Goal: Navigation & Orientation: Find specific page/section

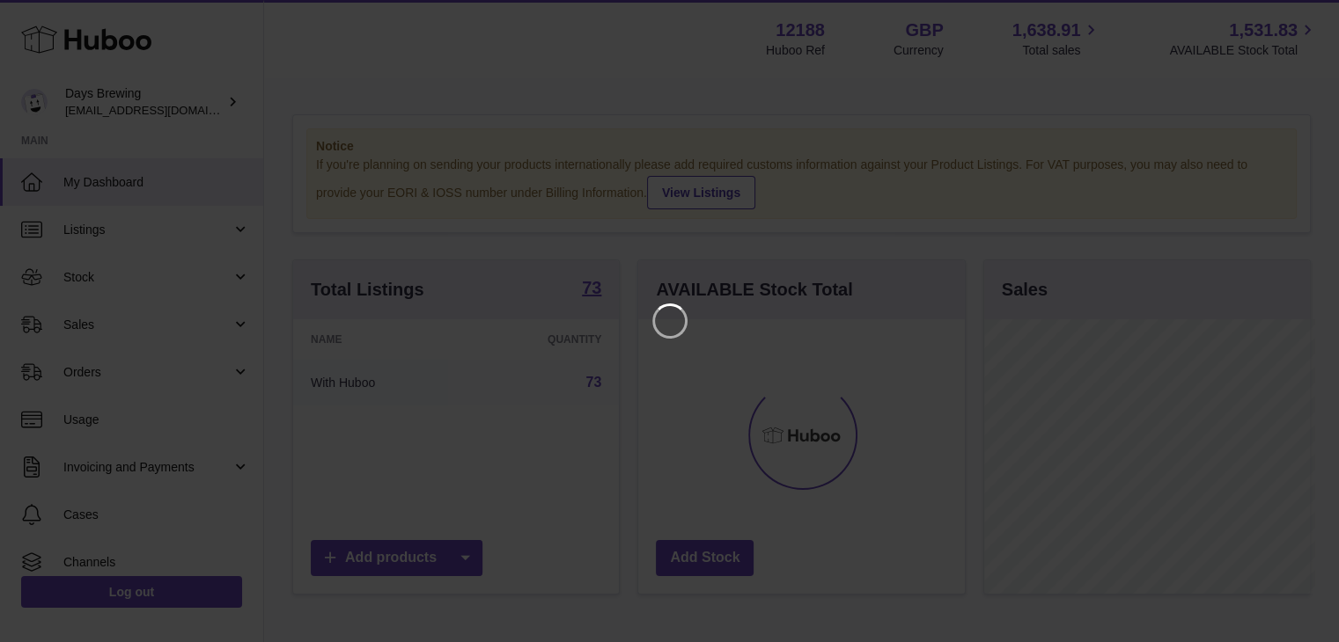
scroll to position [275, 330]
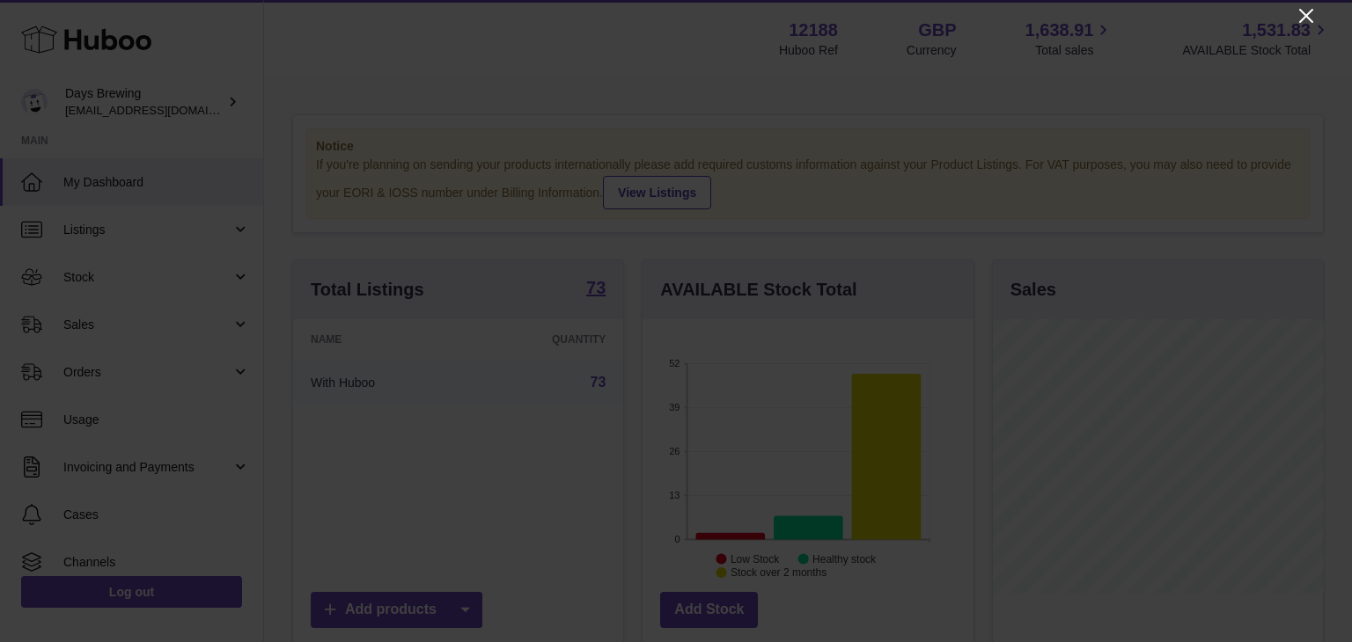
click at [1305, 15] on icon "Close" at bounding box center [1306, 16] width 14 height 14
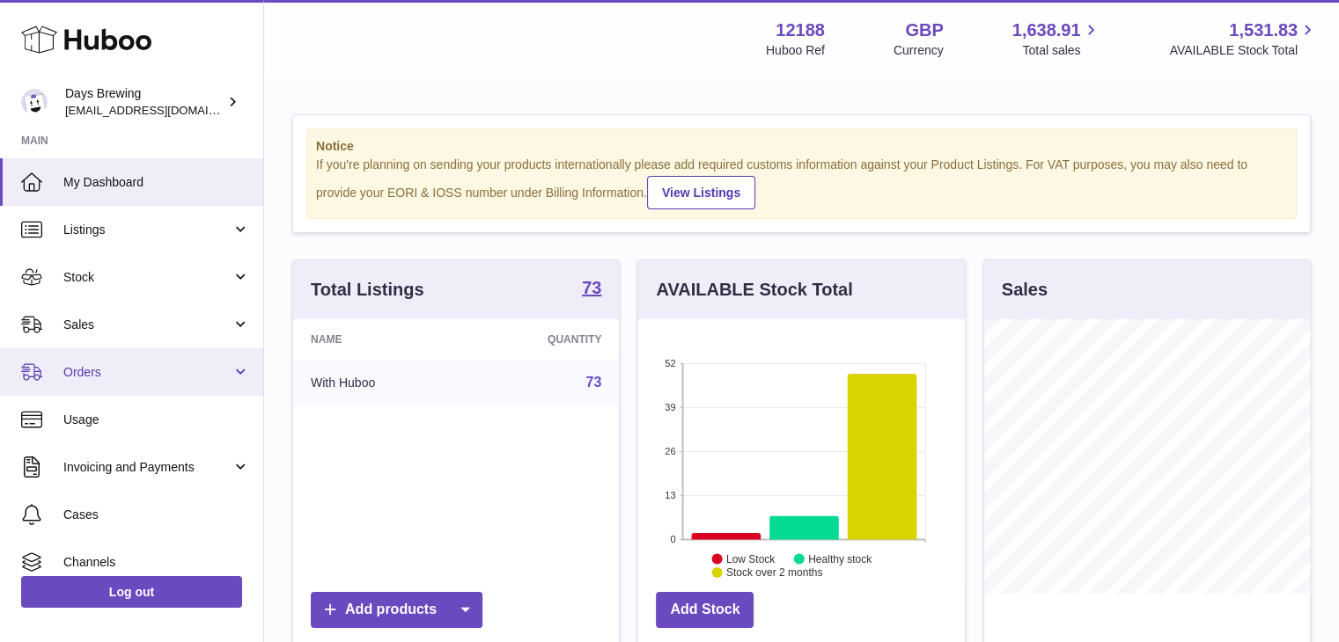
click at [142, 372] on span "Orders" at bounding box center [147, 372] width 168 height 17
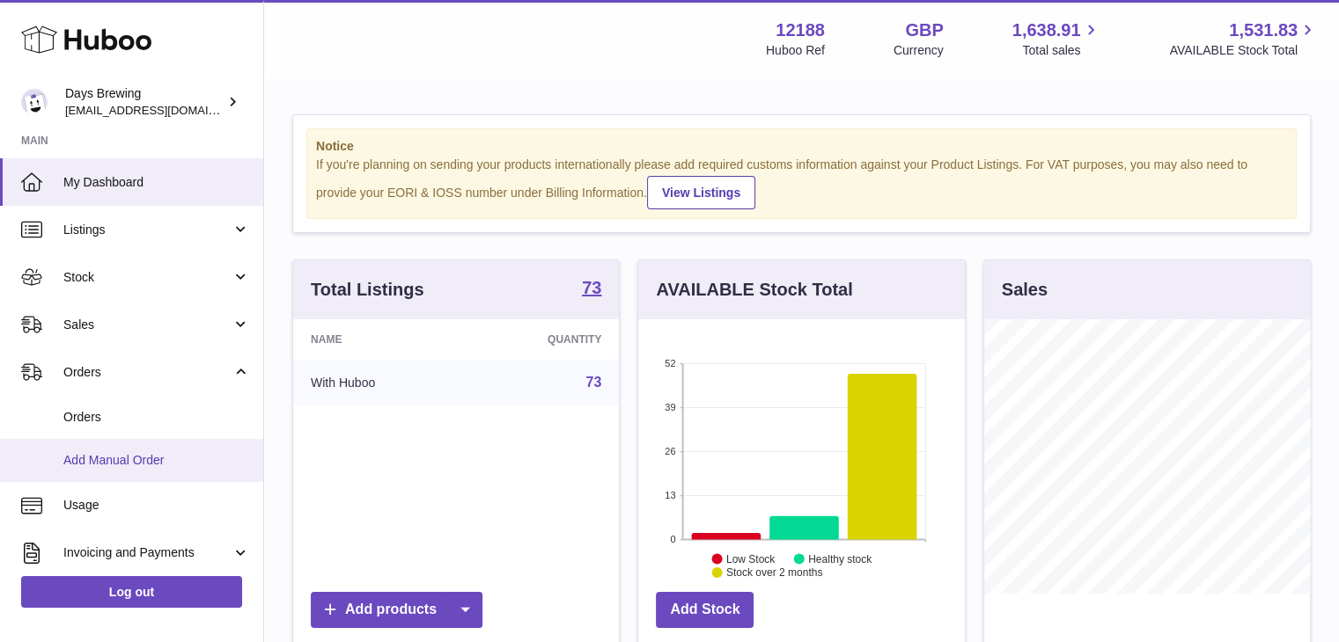
click at [153, 459] on span "Add Manual Order" at bounding box center [156, 460] width 187 height 17
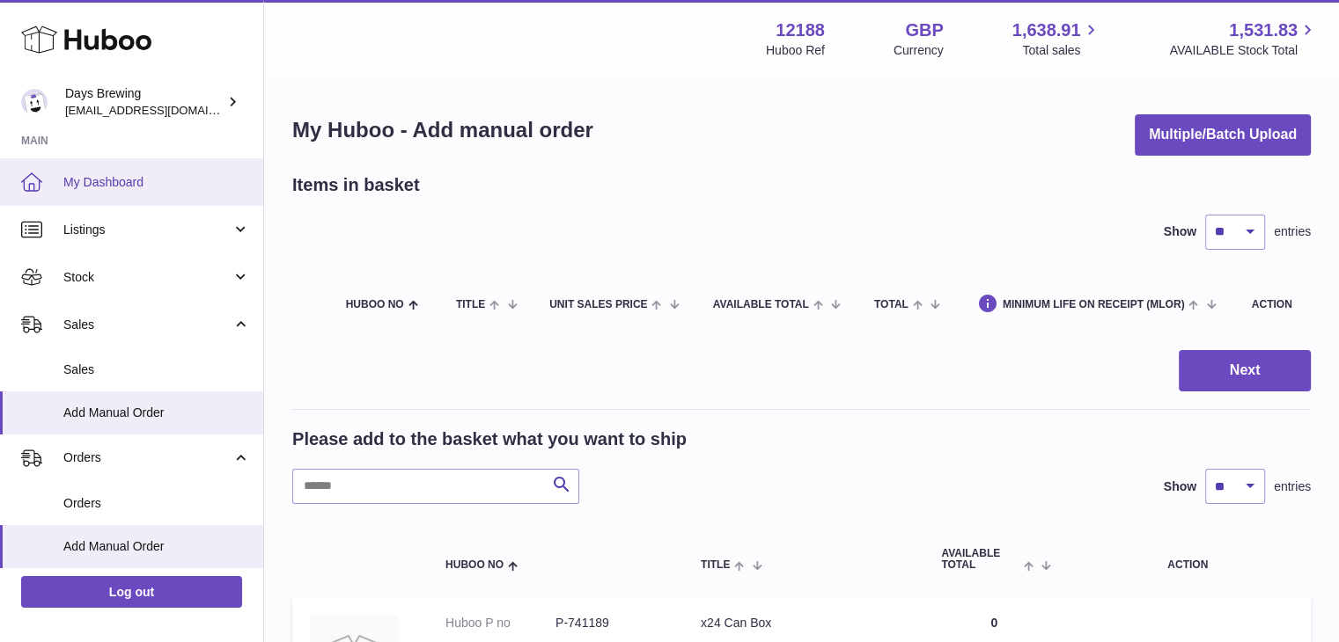
click at [127, 189] on span "My Dashboard" at bounding box center [156, 182] width 187 height 17
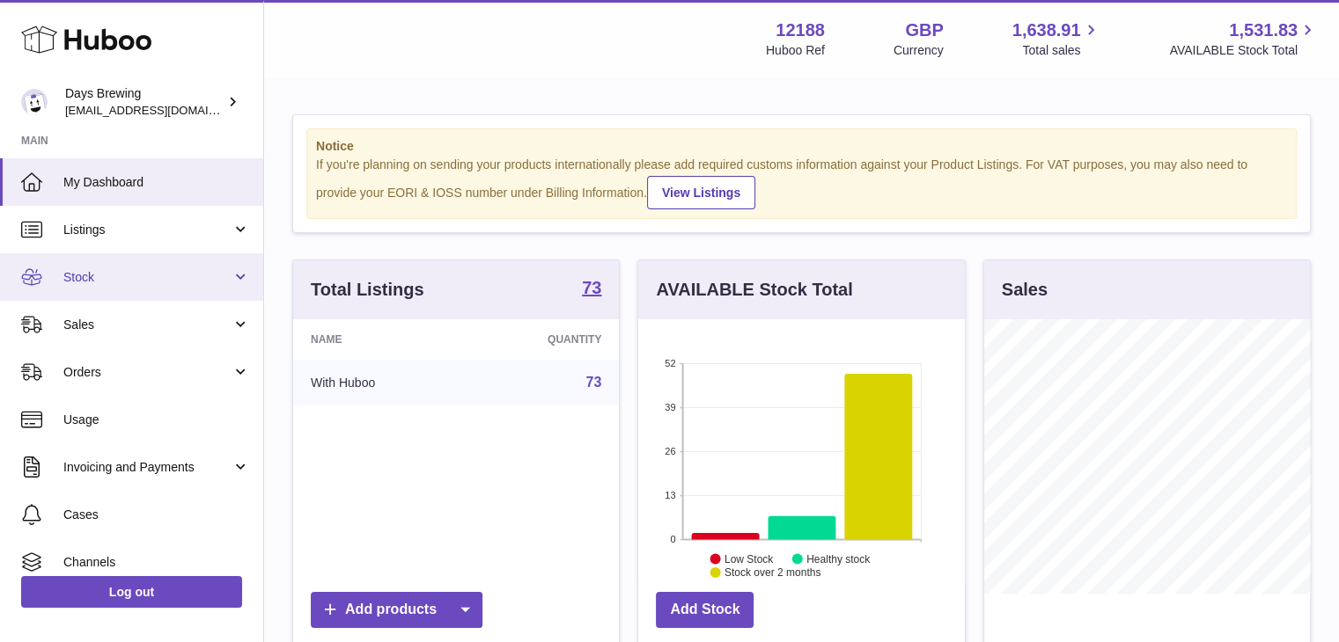
click at [162, 279] on span "Stock" at bounding box center [147, 277] width 168 height 17
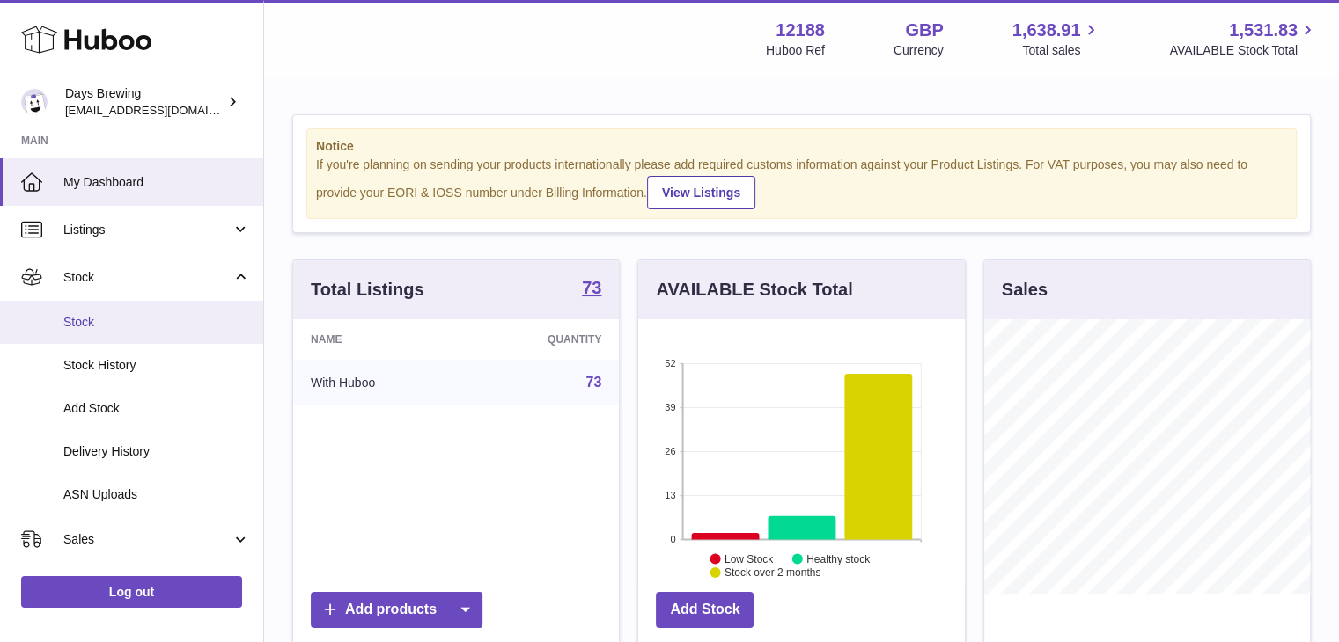
click at [167, 330] on link "Stock" at bounding box center [131, 322] width 263 height 43
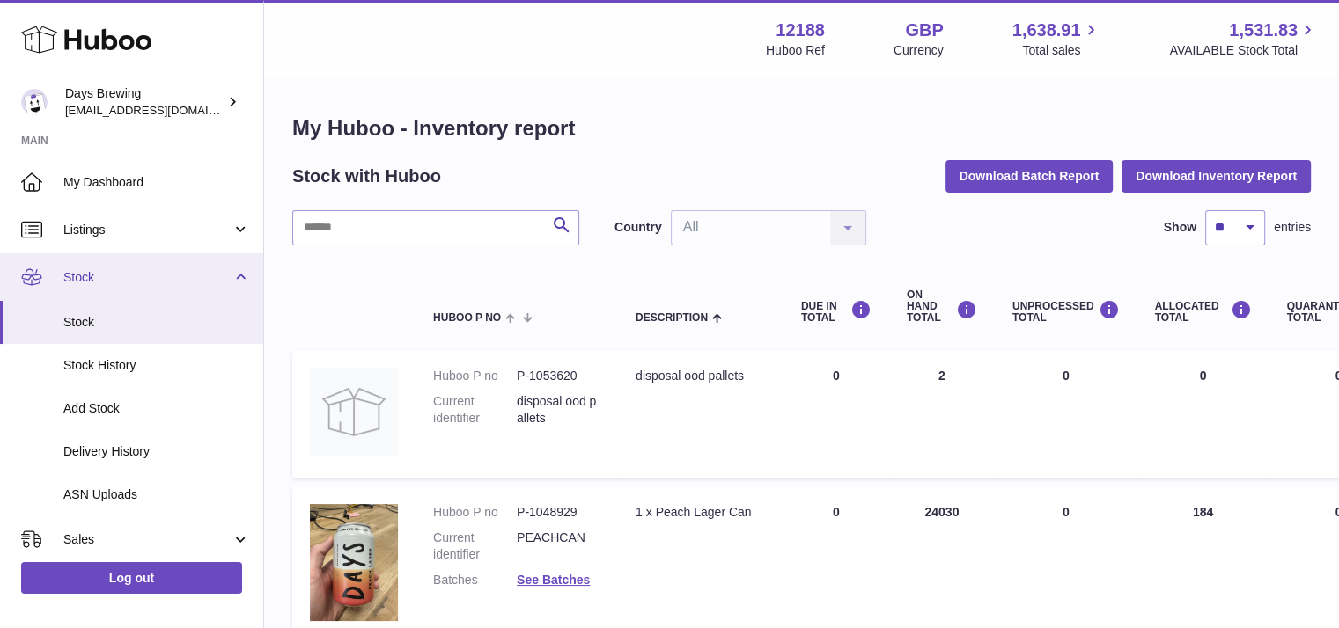
click at [198, 283] on span "Stock" at bounding box center [147, 277] width 168 height 17
